Goal: Task Accomplishment & Management: Manage account settings

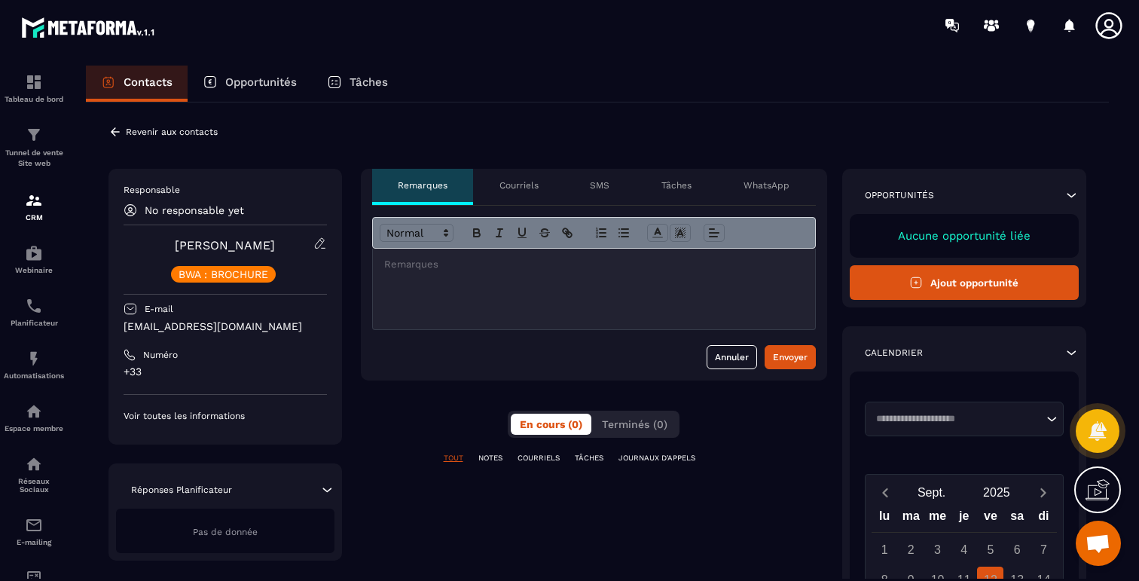
scroll to position [897, 0]
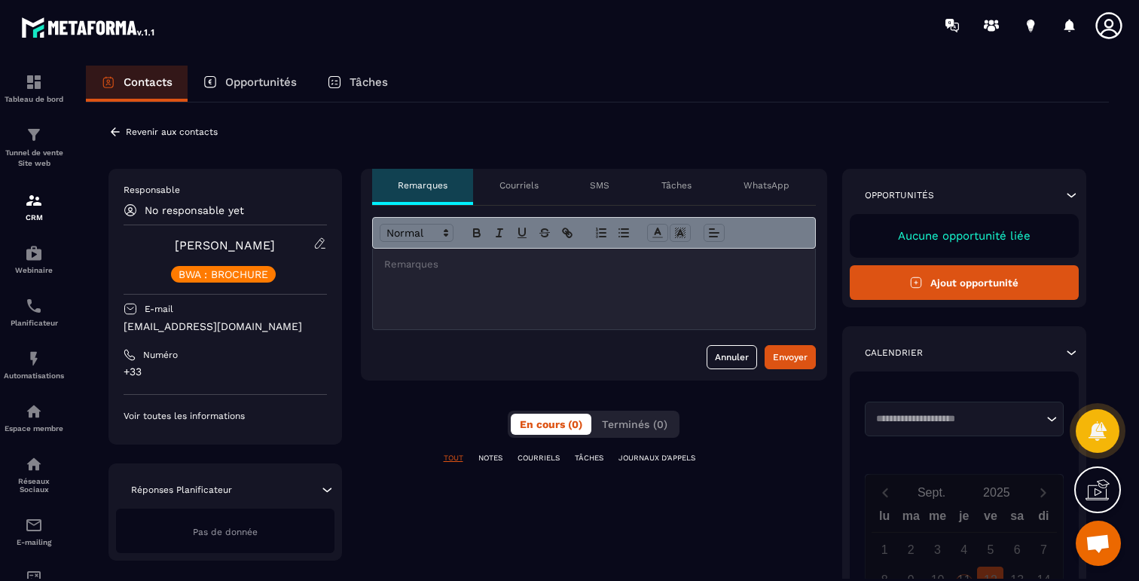
click at [115, 137] on icon at bounding box center [115, 132] width 14 height 14
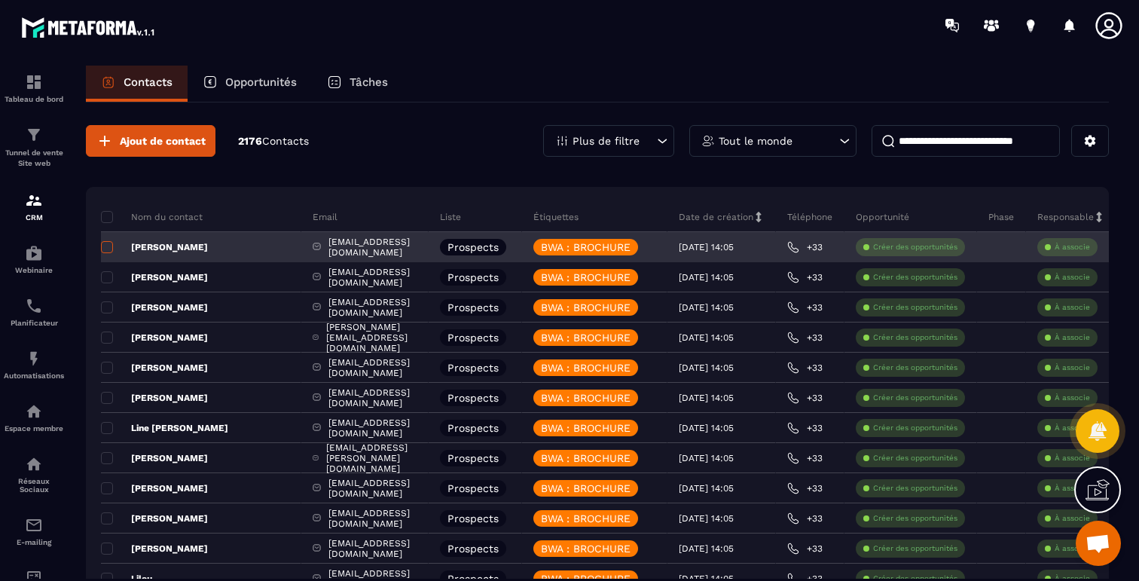
click at [103, 249] on span at bounding box center [107, 247] width 12 height 12
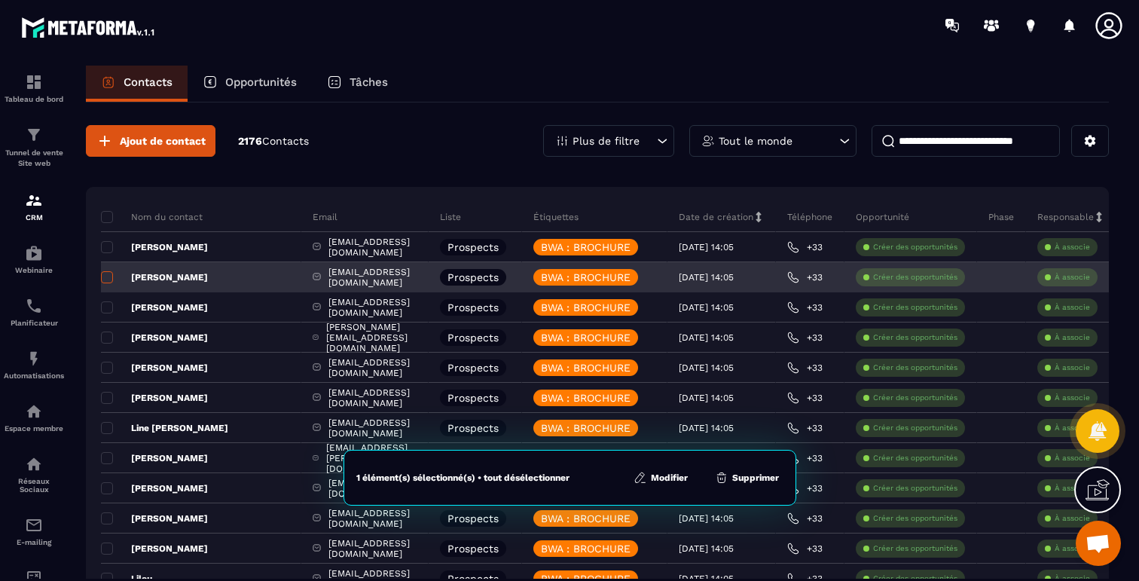
click at [107, 278] on span at bounding box center [107, 277] width 12 height 12
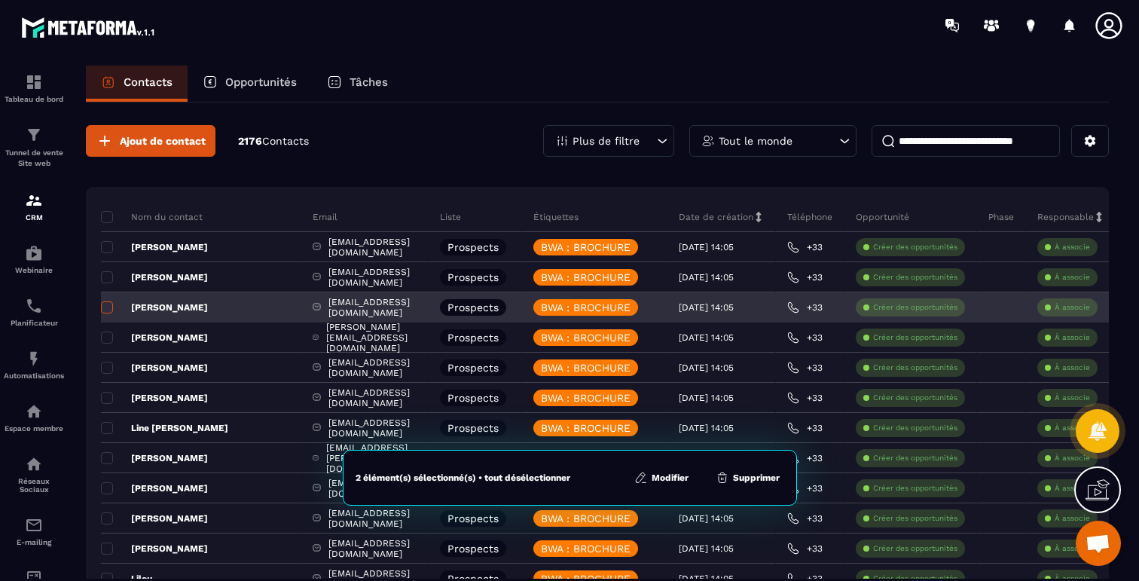
click at [107, 306] on span at bounding box center [107, 307] width 12 height 12
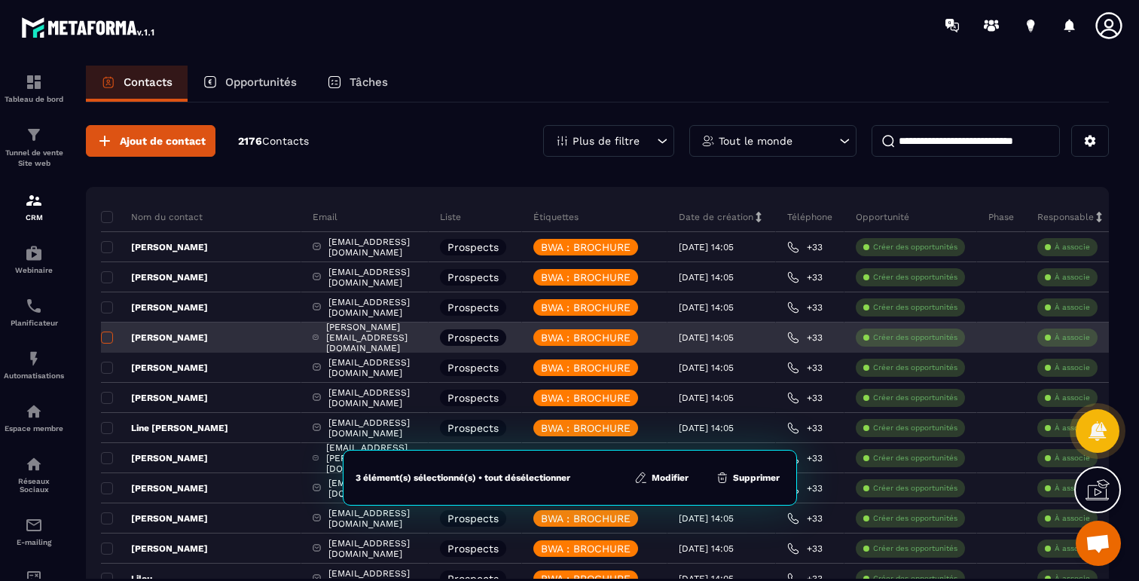
click at [107, 332] on span at bounding box center [107, 337] width 12 height 12
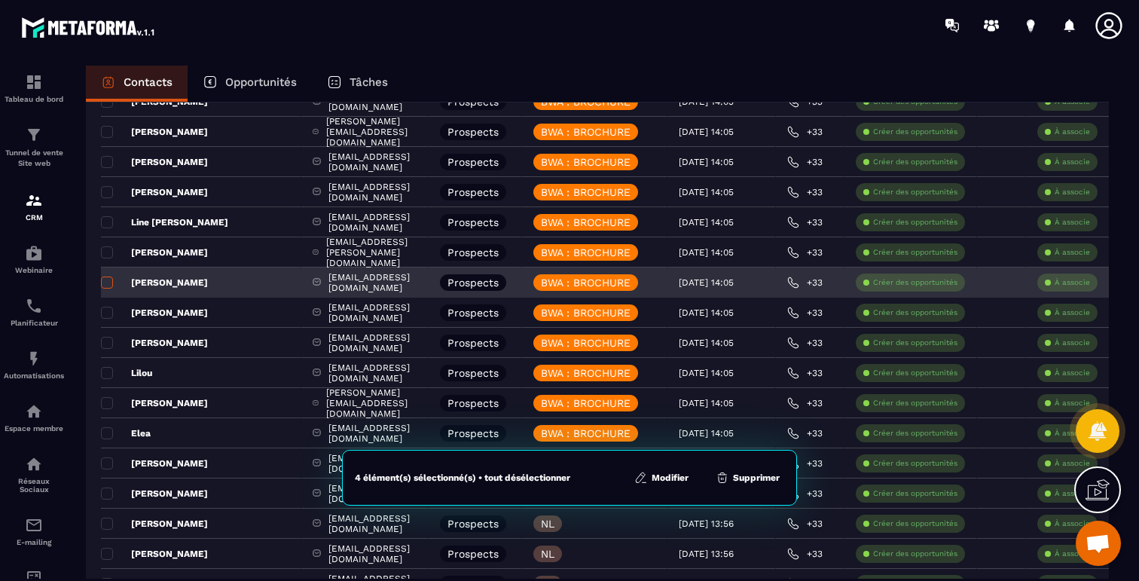
scroll to position [222, 0]
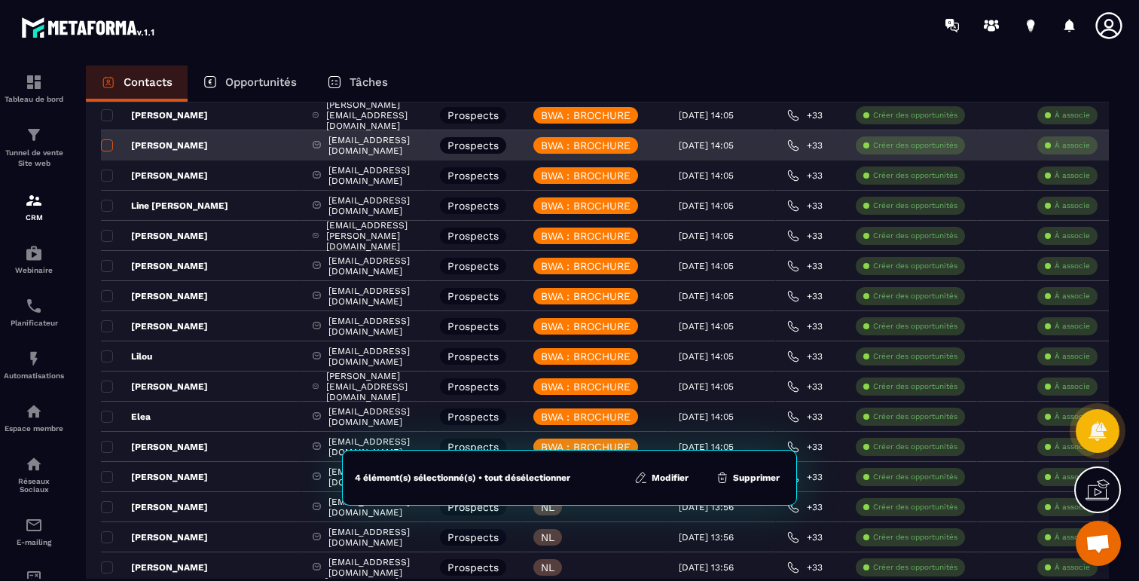
click at [108, 148] on span at bounding box center [107, 145] width 12 height 12
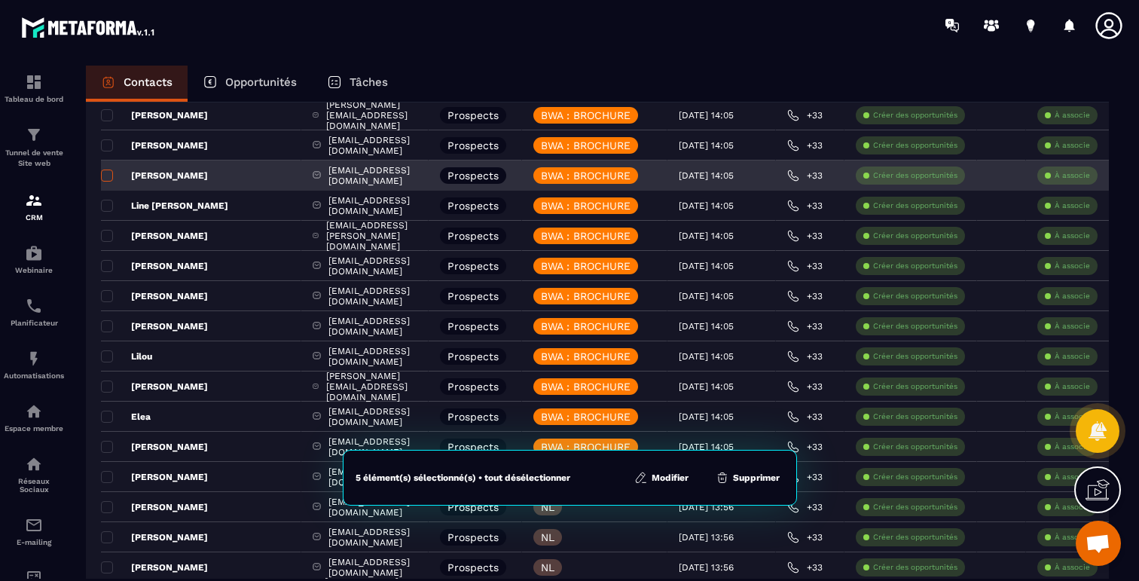
click at [108, 176] on span at bounding box center [107, 176] width 12 height 12
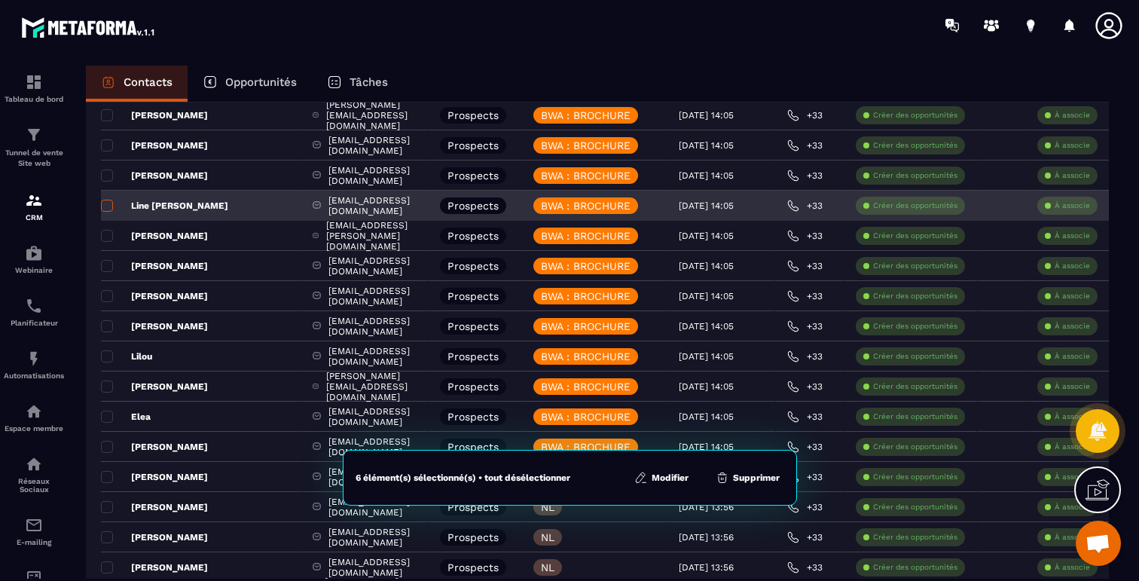
click at [106, 206] on span at bounding box center [107, 206] width 12 height 12
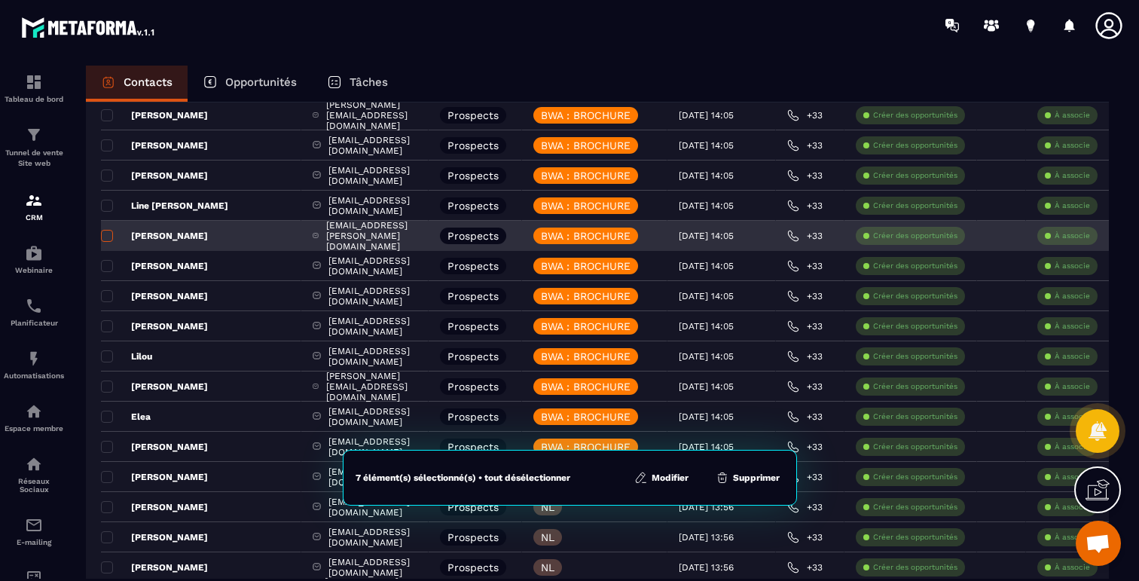
click at [107, 240] on span at bounding box center [107, 236] width 12 height 12
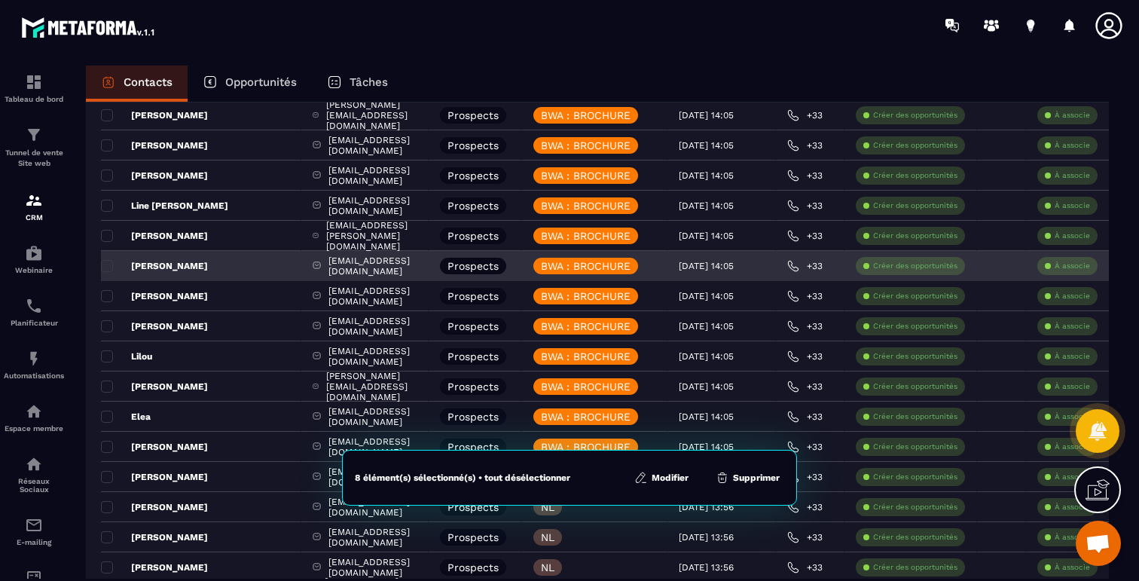
click at [108, 280] on div "[PERSON_NAME]" at bounding box center [201, 266] width 200 height 30
